Goal: Transaction & Acquisition: Purchase product/service

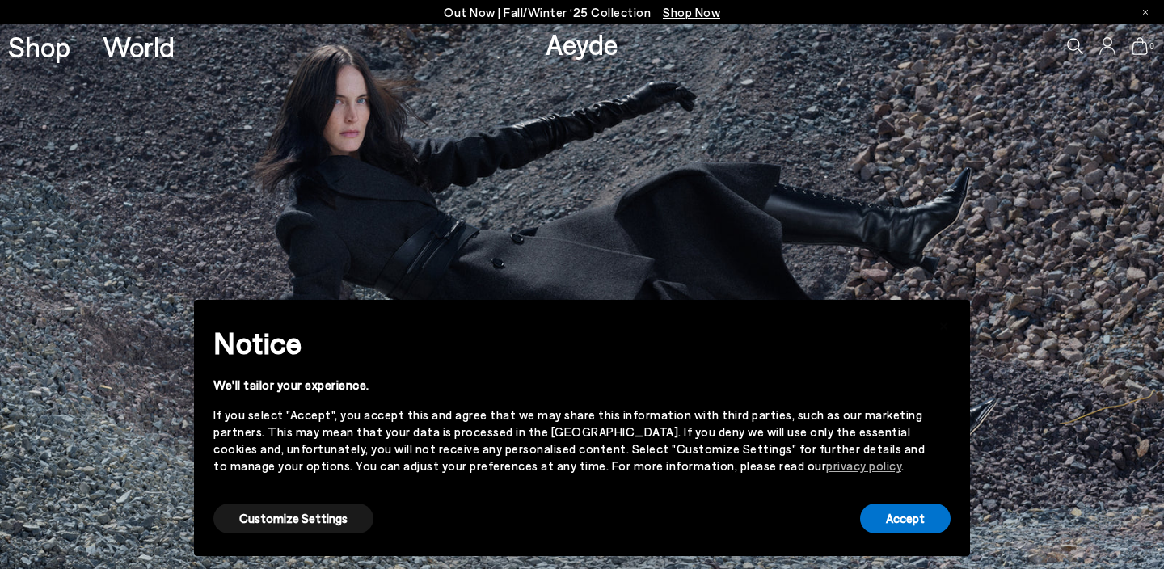
click at [903, 535] on div "Accept" at bounding box center [905, 518] width 90 height 36
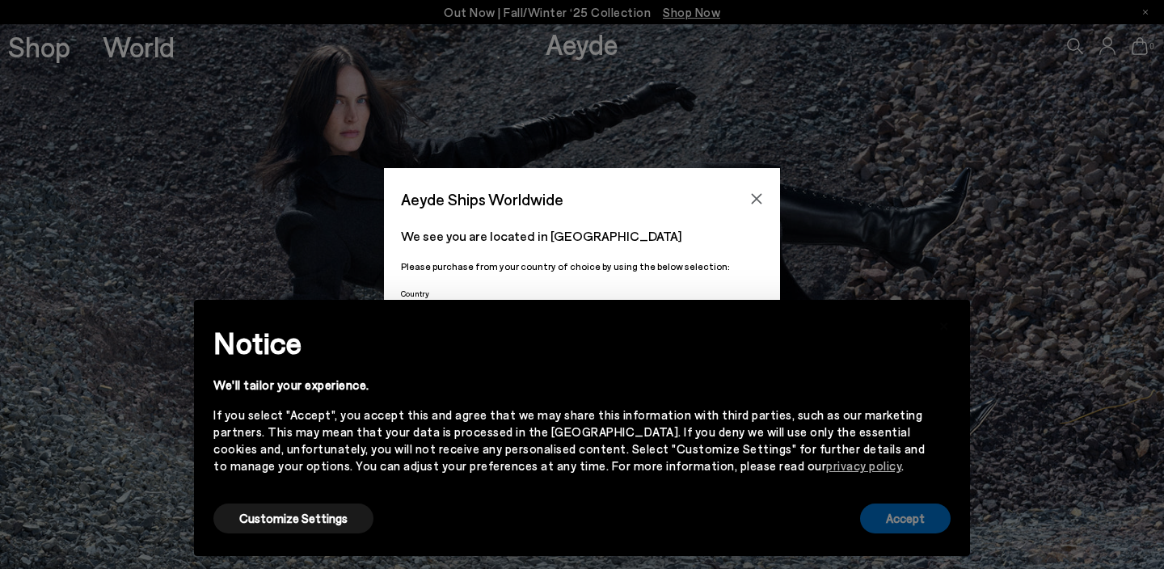
click at [920, 514] on button "Accept" at bounding box center [905, 518] width 90 height 30
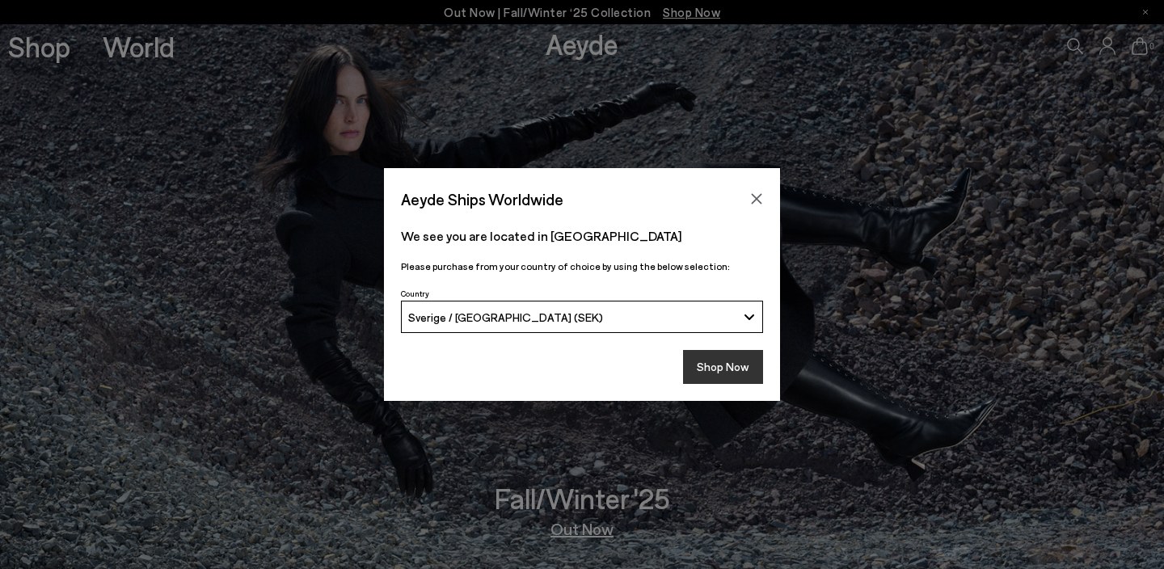
click at [747, 360] on button "Shop Now" at bounding box center [723, 367] width 80 height 34
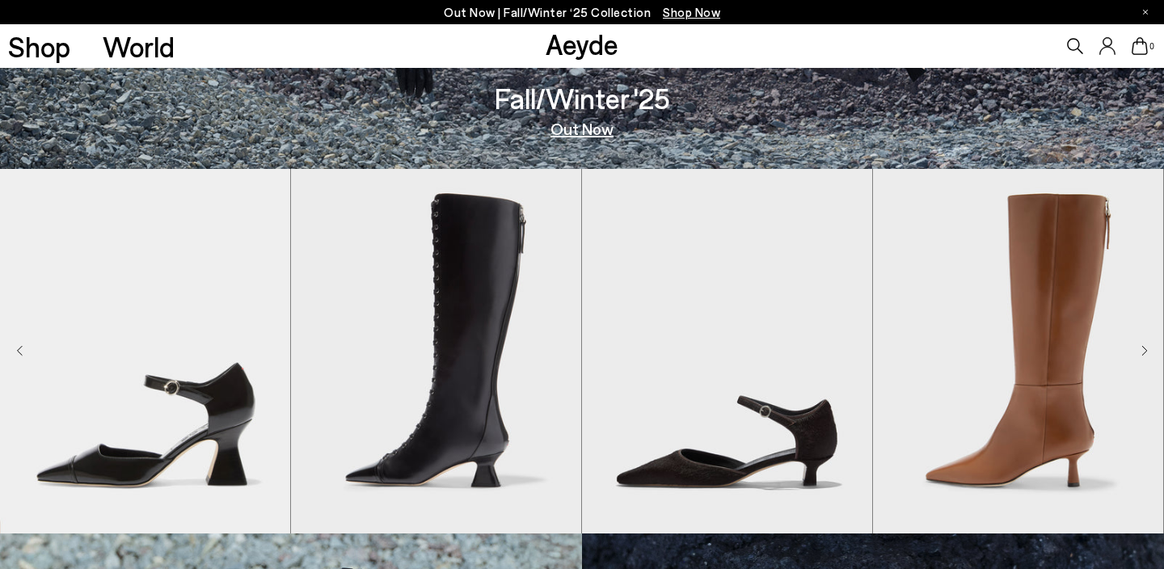
scroll to position [399, 0]
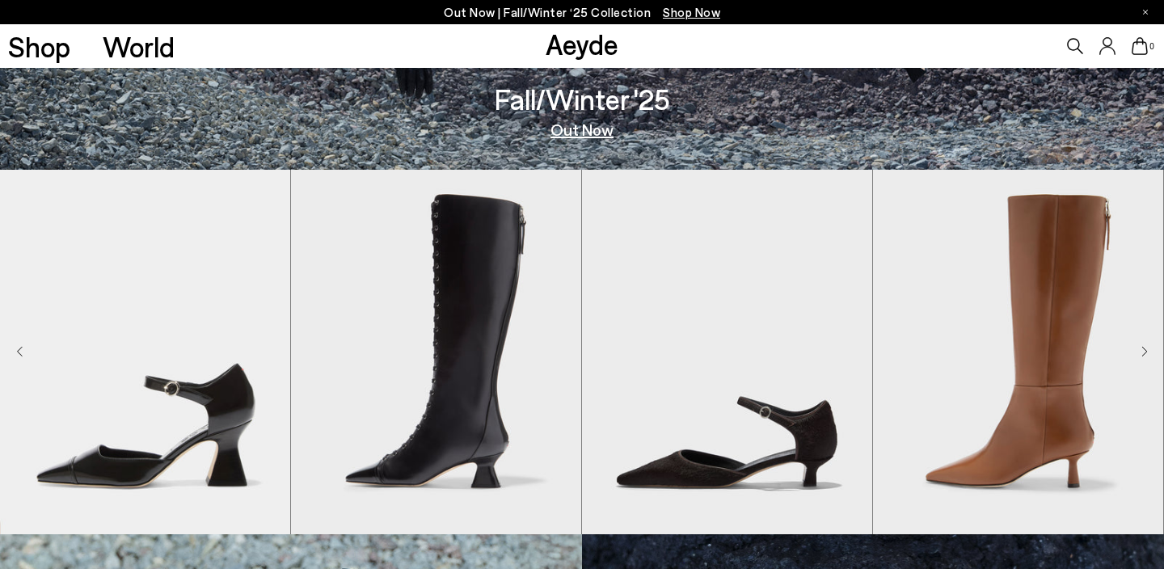
click at [596, 132] on link "Out Now" at bounding box center [581, 129] width 63 height 16
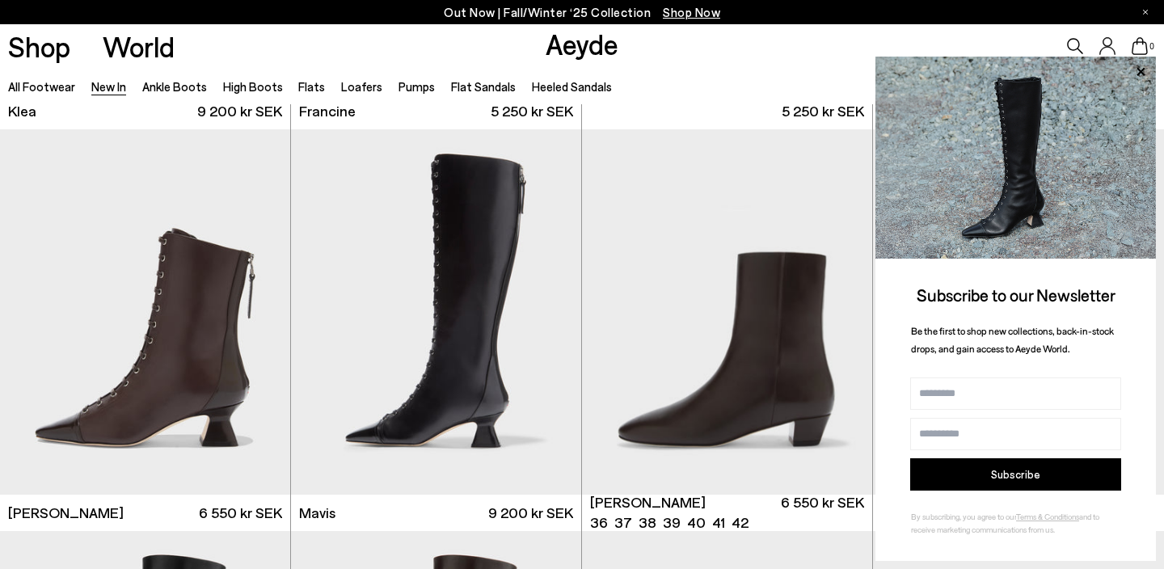
scroll to position [2041, 0]
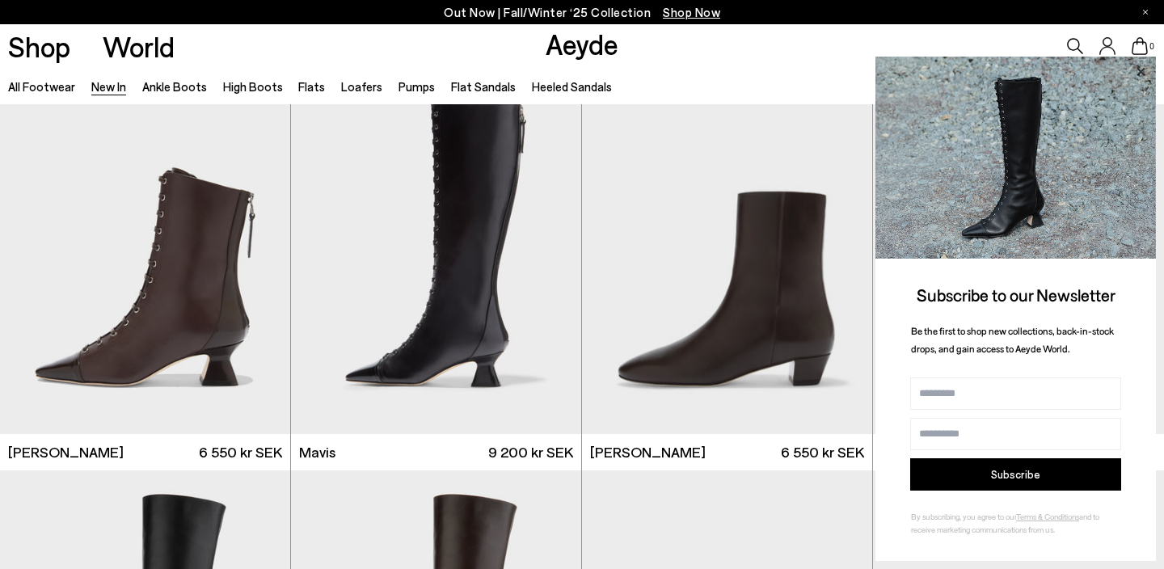
click at [1142, 76] on icon at bounding box center [1140, 71] width 21 height 21
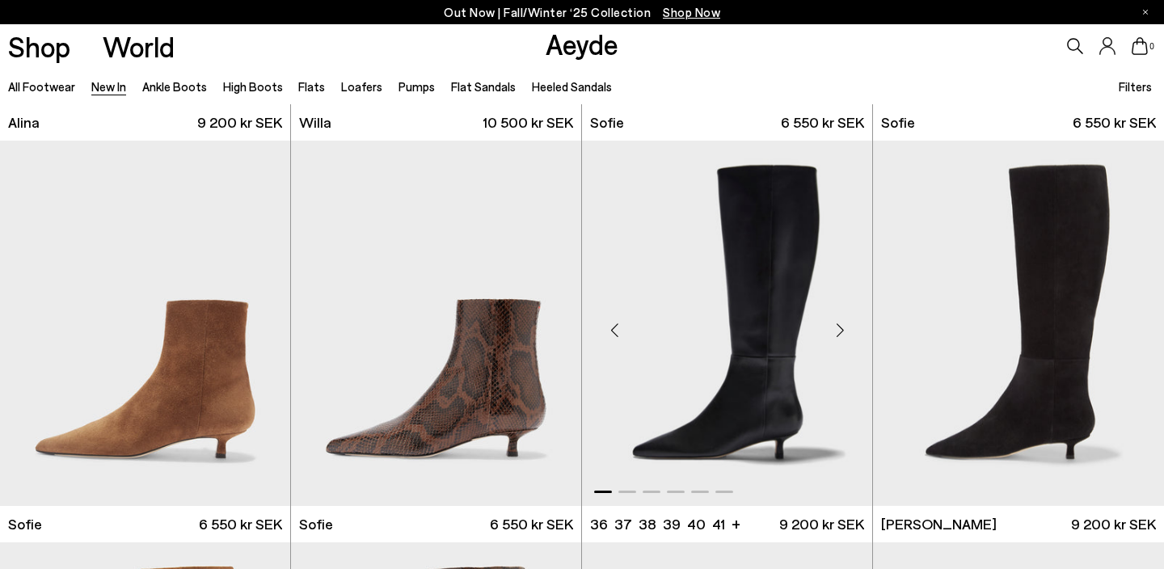
scroll to position [5300, 0]
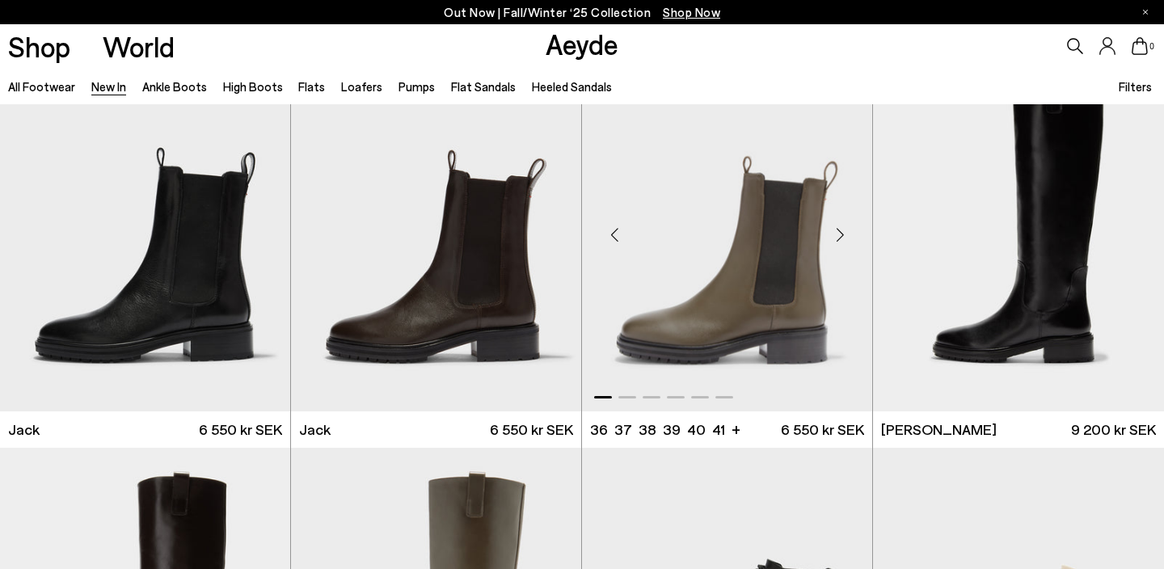
scroll to position [8087, 0]
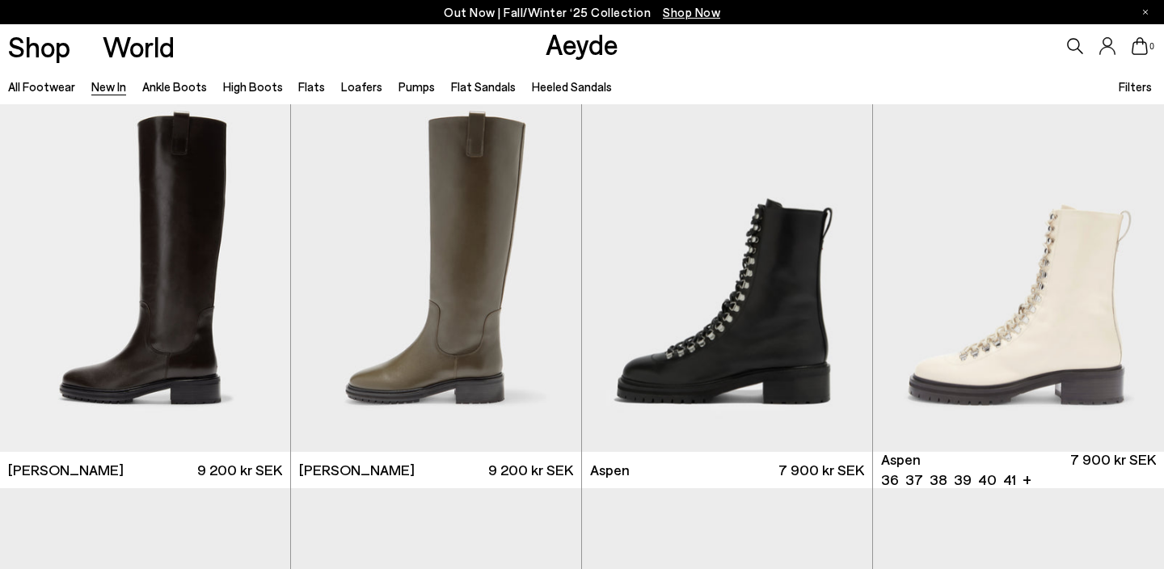
scroll to position [9843, 0]
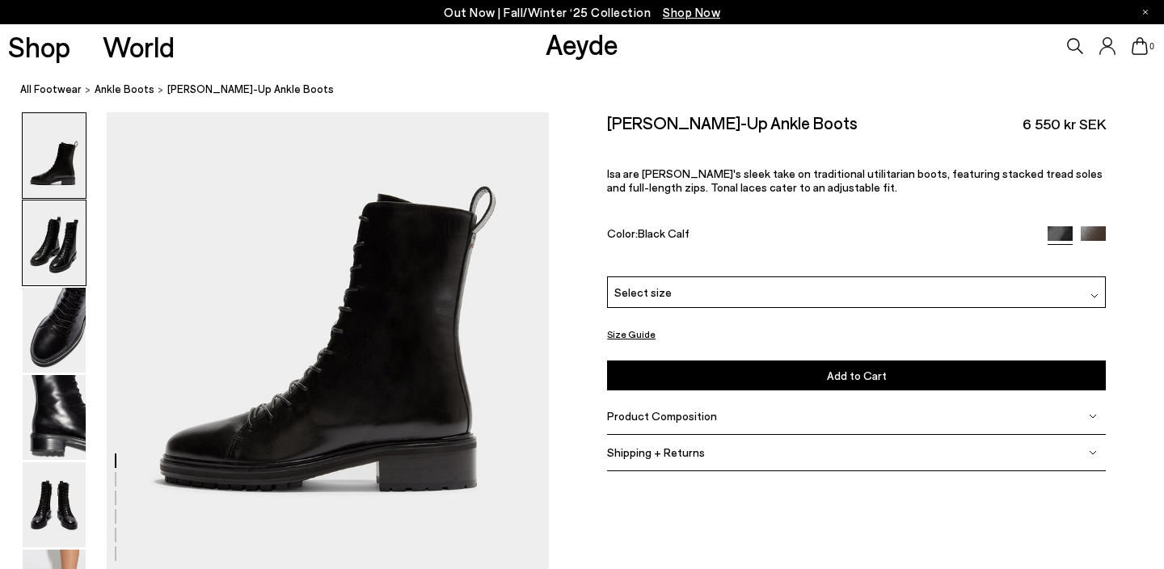
click at [78, 259] on img at bounding box center [54, 242] width 63 height 85
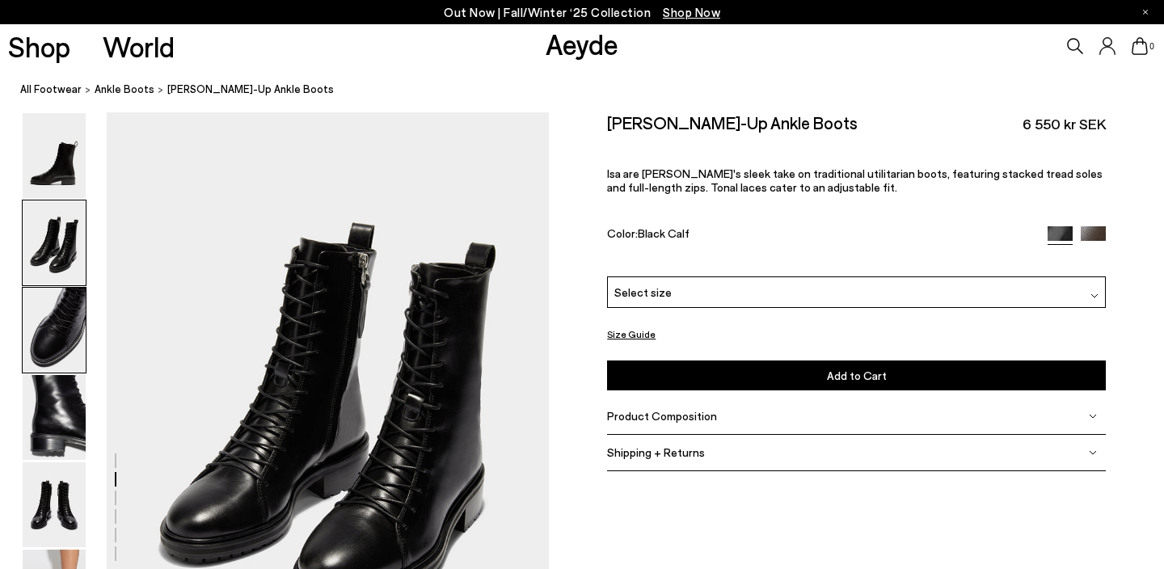
click at [50, 314] on img at bounding box center [54, 330] width 63 height 85
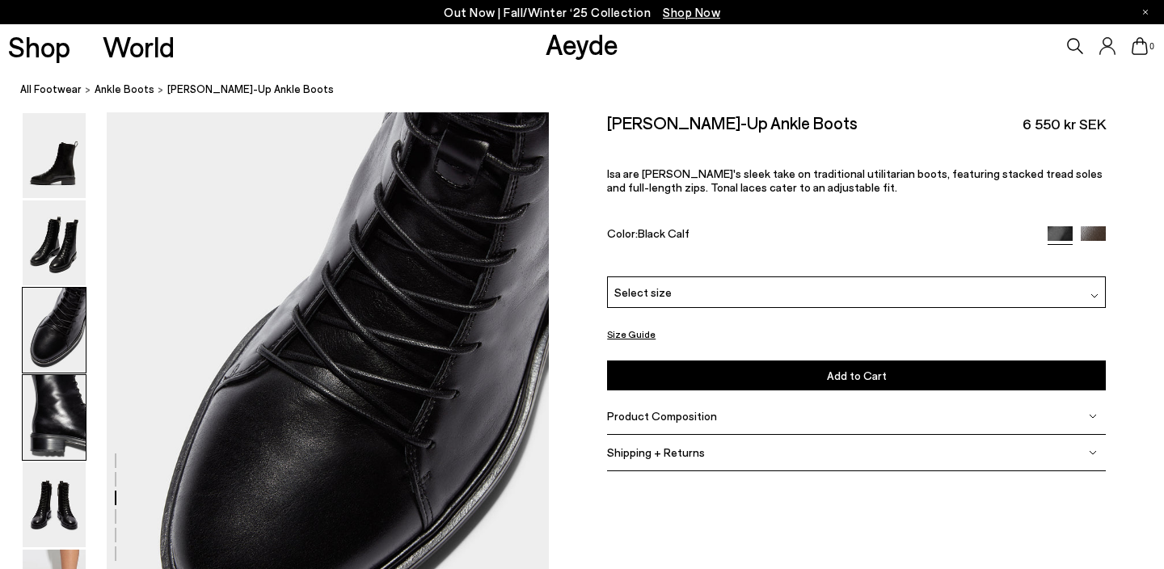
click at [28, 395] on img at bounding box center [54, 417] width 63 height 85
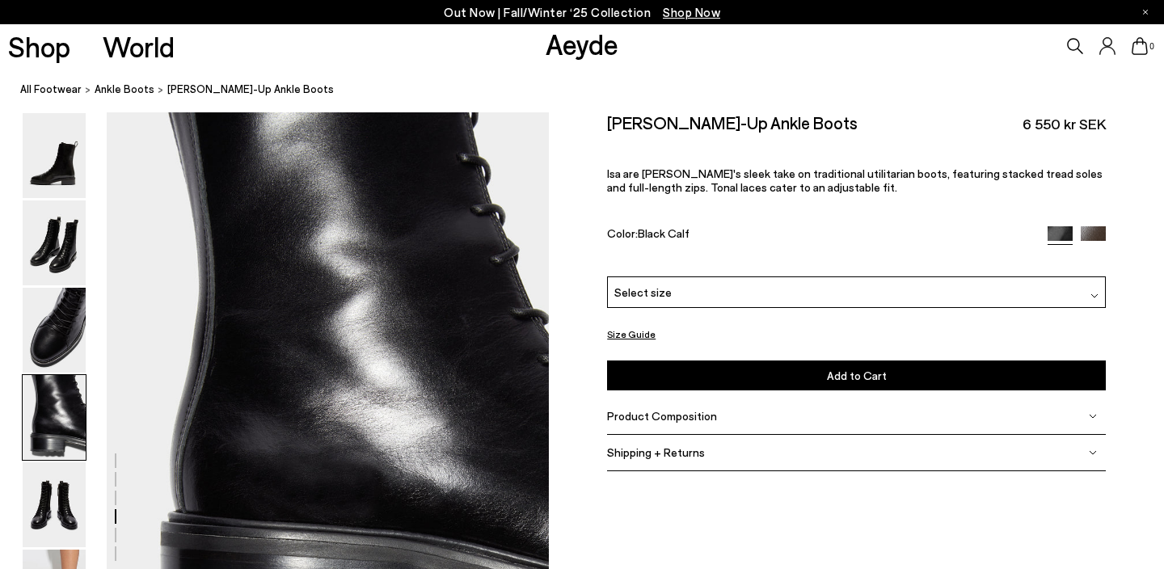
scroll to position [1778, 0]
click at [48, 462] on img at bounding box center [54, 504] width 63 height 85
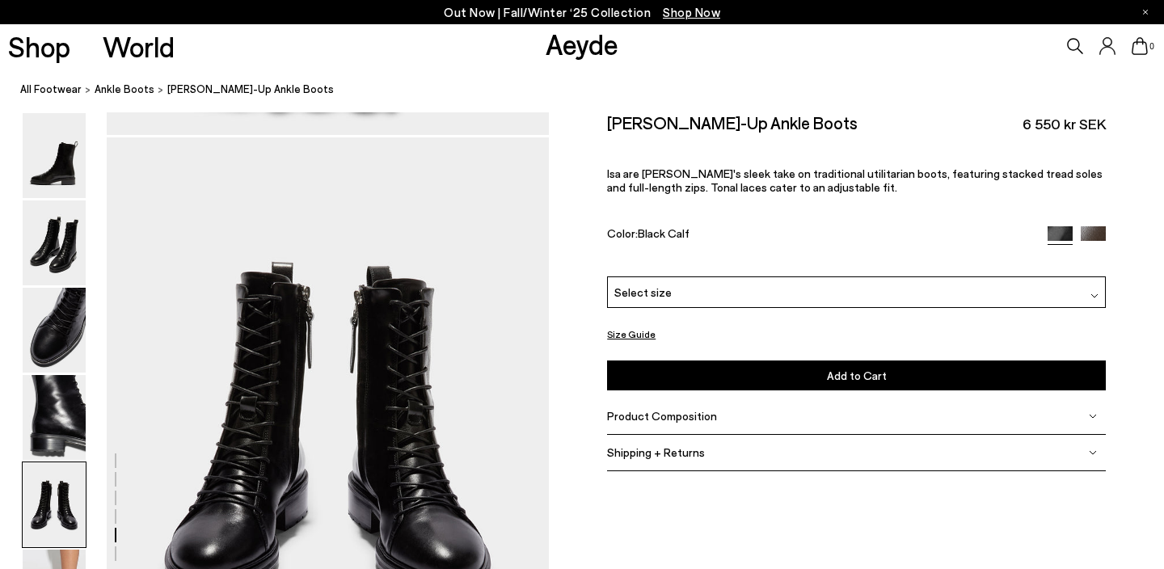
scroll to position [2370, 0]
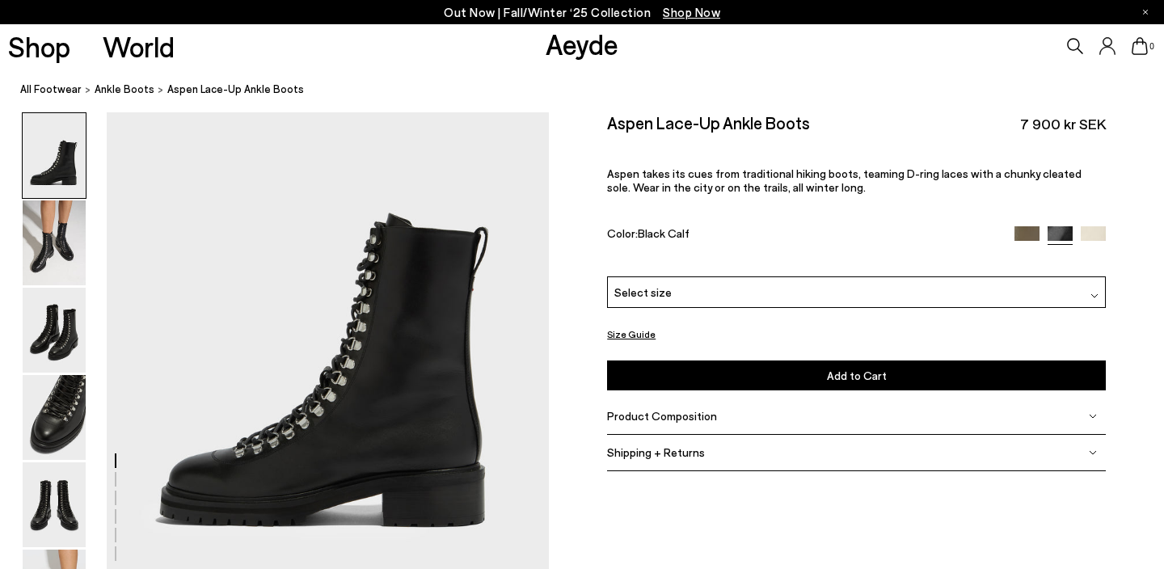
scroll to position [86, 0]
click at [73, 242] on img at bounding box center [54, 242] width 63 height 85
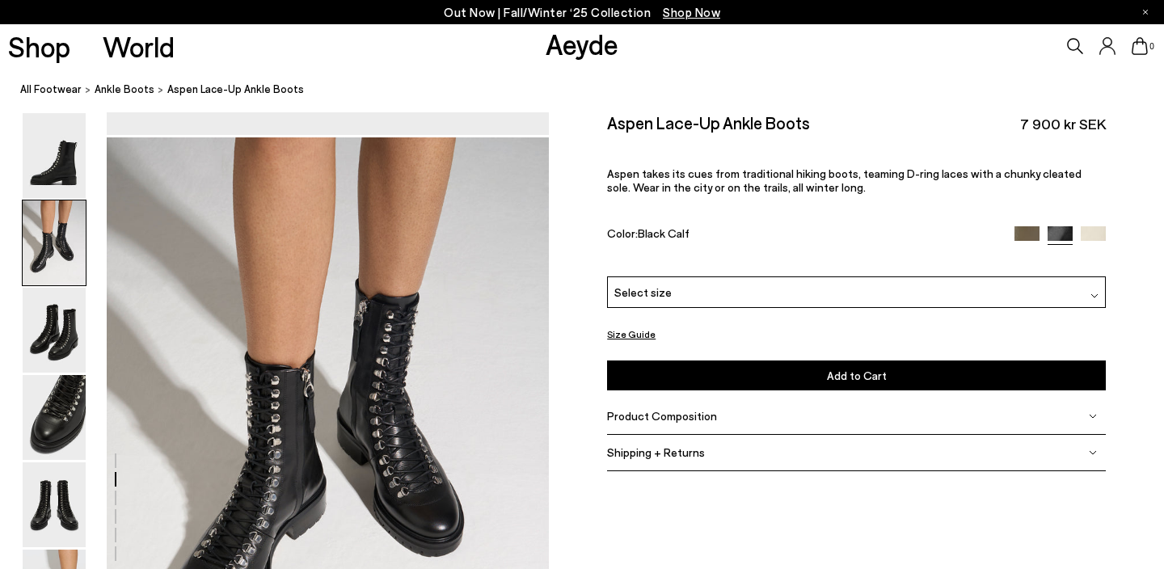
scroll to position [594, 0]
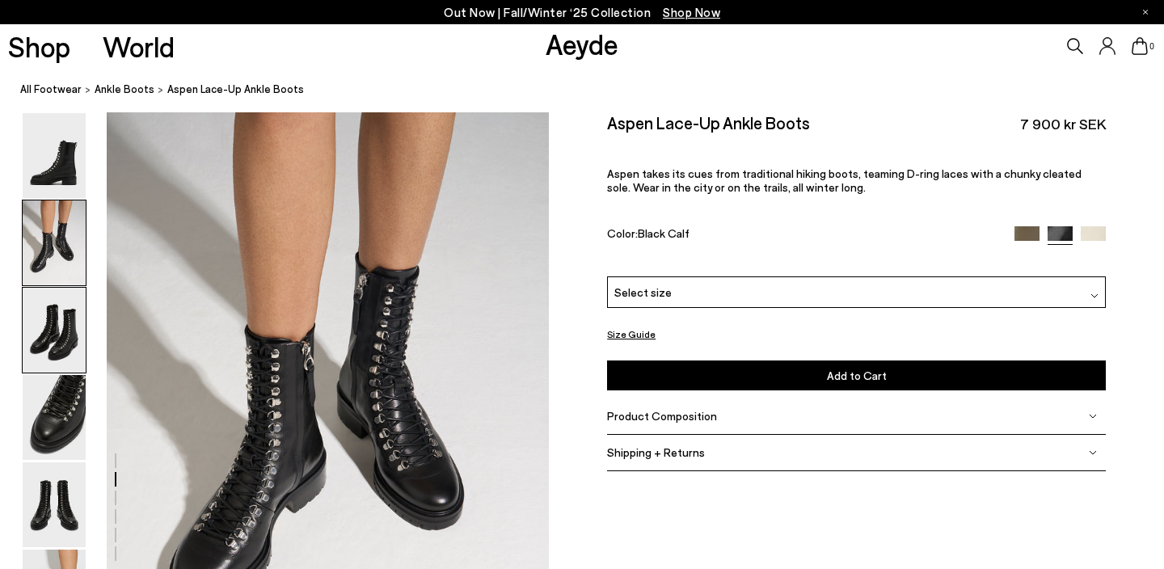
click at [40, 321] on img at bounding box center [54, 330] width 63 height 85
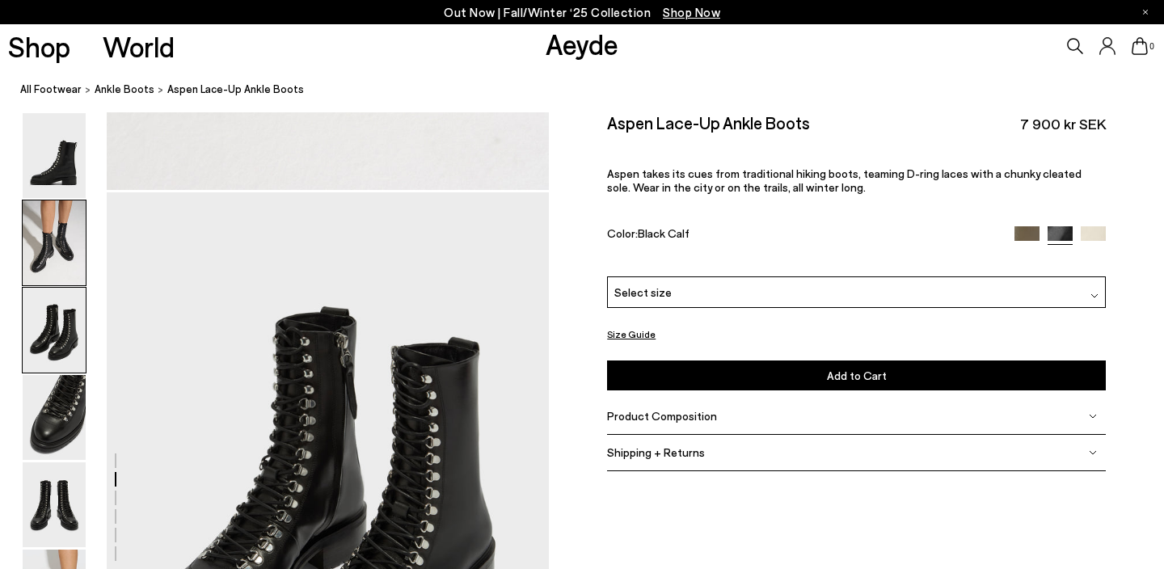
scroll to position [1185, 0]
